Goal: Transaction & Acquisition: Obtain resource

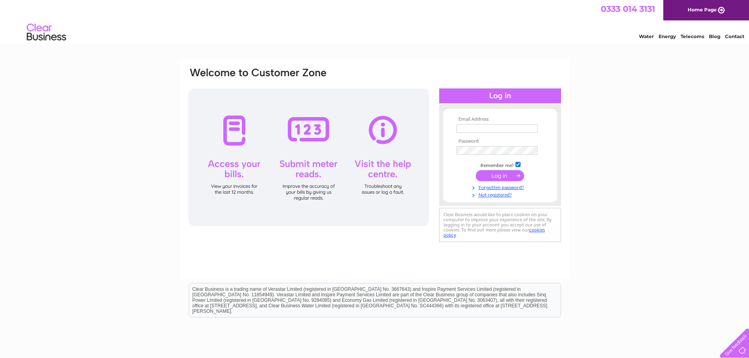
type input "Kathleenpritt@gmail.com"
click at [501, 174] on input "submit" at bounding box center [500, 175] width 48 height 11
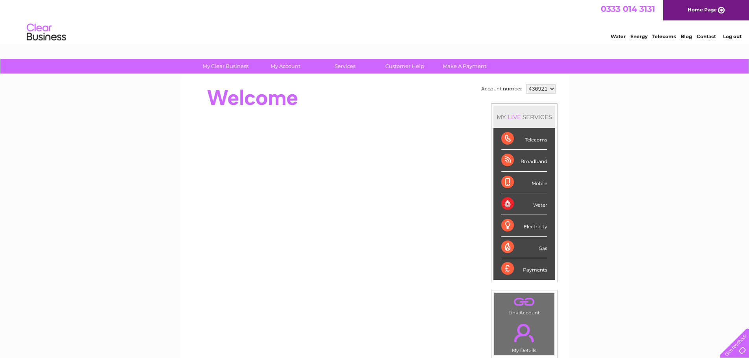
click at [531, 226] on div "Electricity" at bounding box center [524, 226] width 46 height 22
click at [505, 225] on div "Electricity" at bounding box center [524, 226] width 46 height 22
click at [549, 89] on select "436921 449799" at bounding box center [540, 88] width 29 height 9
select select "449799"
click at [526, 84] on select "436921 449799" at bounding box center [540, 88] width 29 height 9
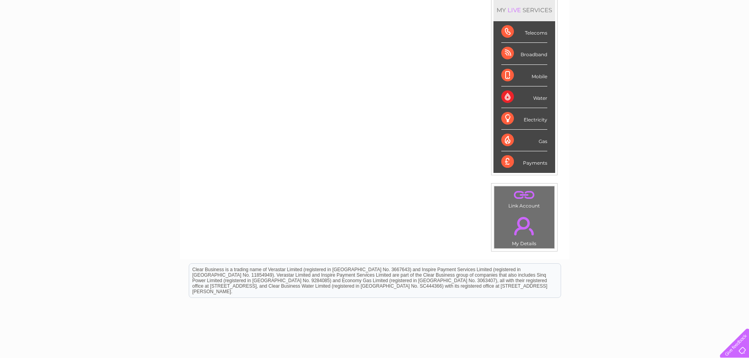
scroll to position [108, 0]
click at [509, 117] on div "Electricity" at bounding box center [524, 118] width 46 height 22
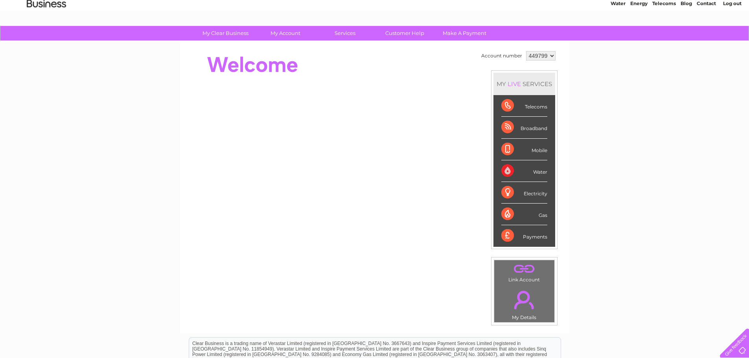
scroll to position [0, 0]
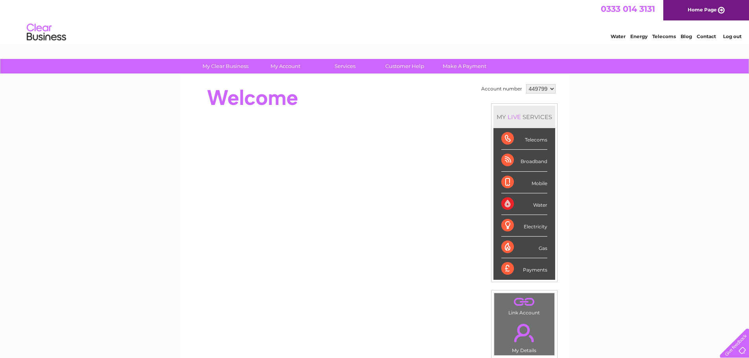
click at [551, 89] on select "436921 449799" at bounding box center [540, 88] width 29 height 9
select select "436921"
click at [526, 84] on select "436921 449799" at bounding box center [540, 88] width 29 height 9
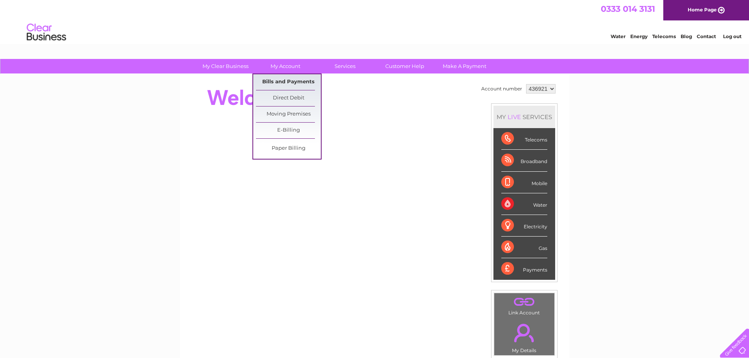
click at [293, 81] on link "Bills and Payments" at bounding box center [288, 82] width 65 height 16
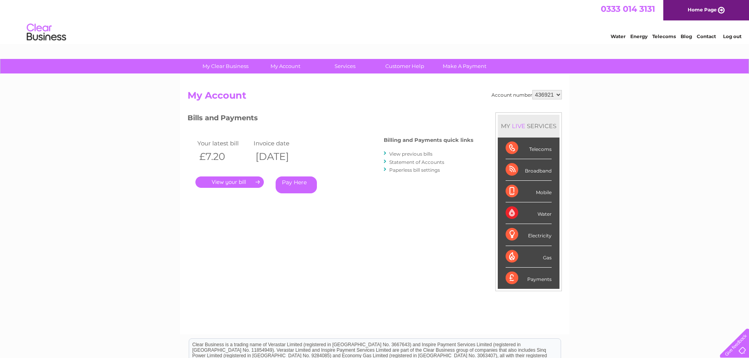
click at [411, 155] on link "View previous bills" at bounding box center [410, 154] width 43 height 6
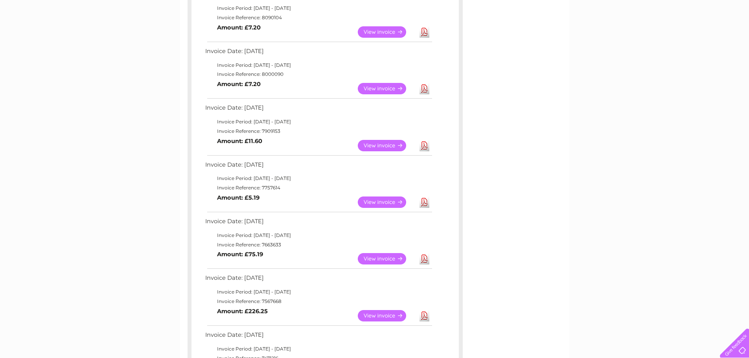
scroll to position [161, 0]
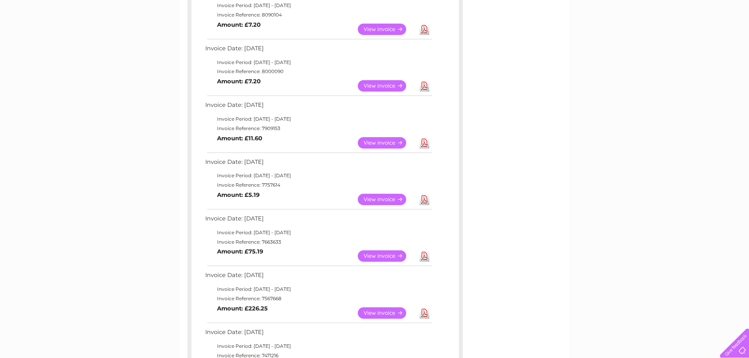
click at [387, 313] on link "View" at bounding box center [387, 312] width 58 height 11
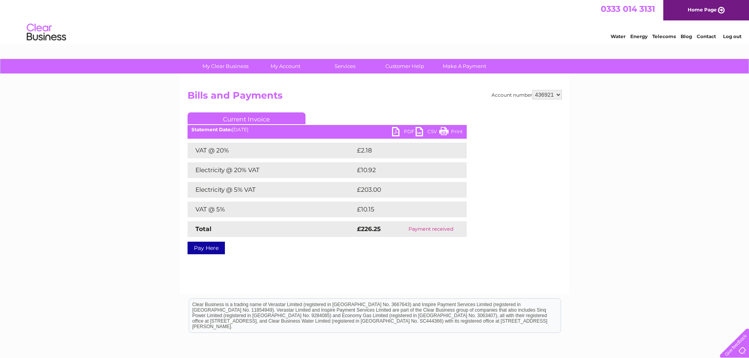
click at [400, 131] on link "PDF" at bounding box center [404, 132] width 24 height 11
click at [396, 131] on link "PDF" at bounding box center [404, 132] width 24 height 11
drag, startPoint x: 462, startPoint y: 129, endPoint x: 609, endPoint y: 12, distance: 188.7
click at [462, 129] on link "Print" at bounding box center [451, 132] width 24 height 11
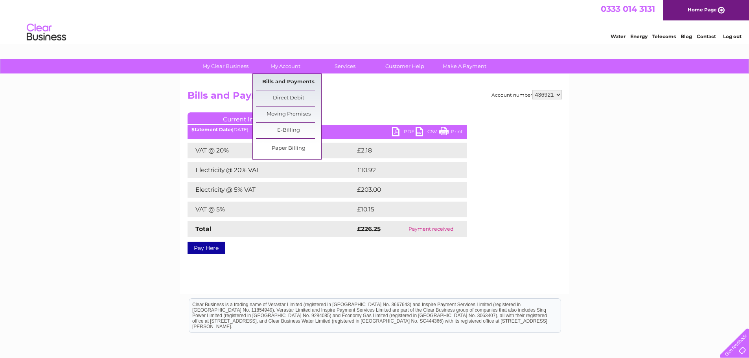
click at [281, 82] on link "Bills and Payments" at bounding box center [288, 82] width 65 height 16
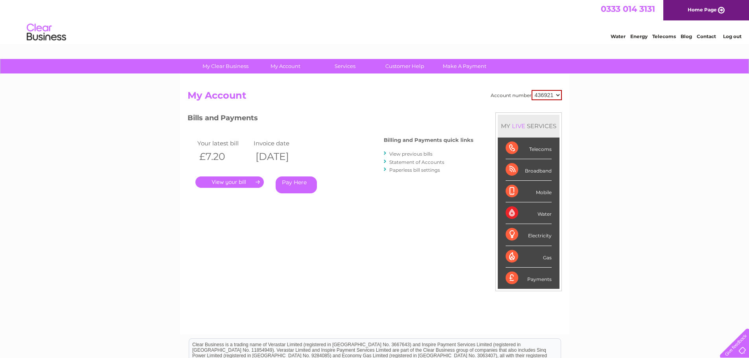
click at [411, 155] on link "View previous bills" at bounding box center [410, 154] width 43 height 6
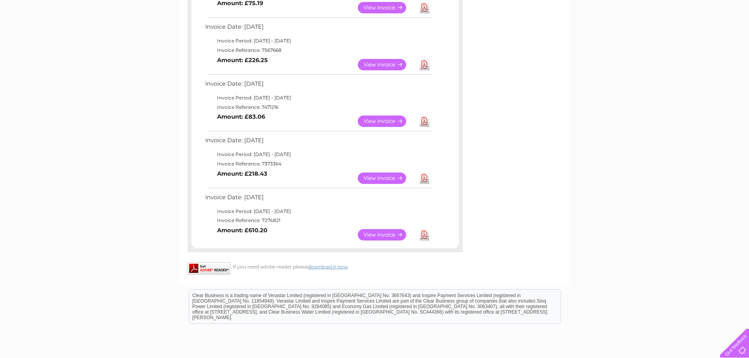
scroll to position [412, 0]
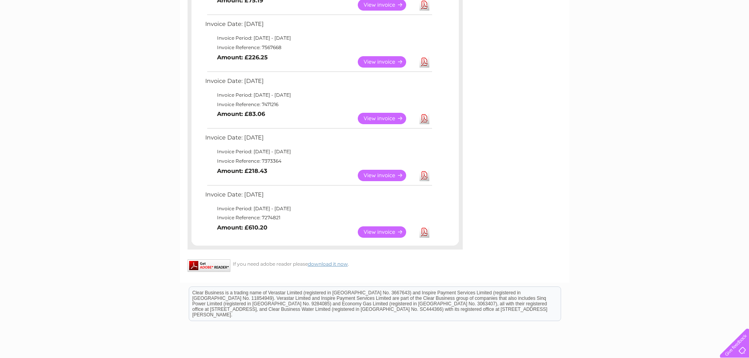
click at [425, 233] on link "Download" at bounding box center [425, 231] width 10 height 11
click at [376, 232] on link "View" at bounding box center [387, 231] width 58 height 11
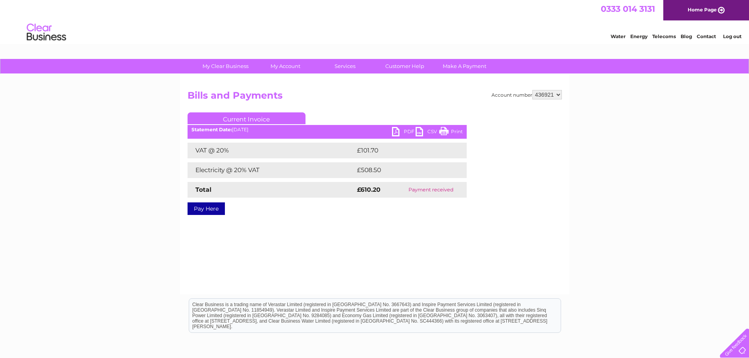
click at [395, 133] on link "PDF" at bounding box center [404, 132] width 24 height 11
